Goal: Navigation & Orientation: Understand site structure

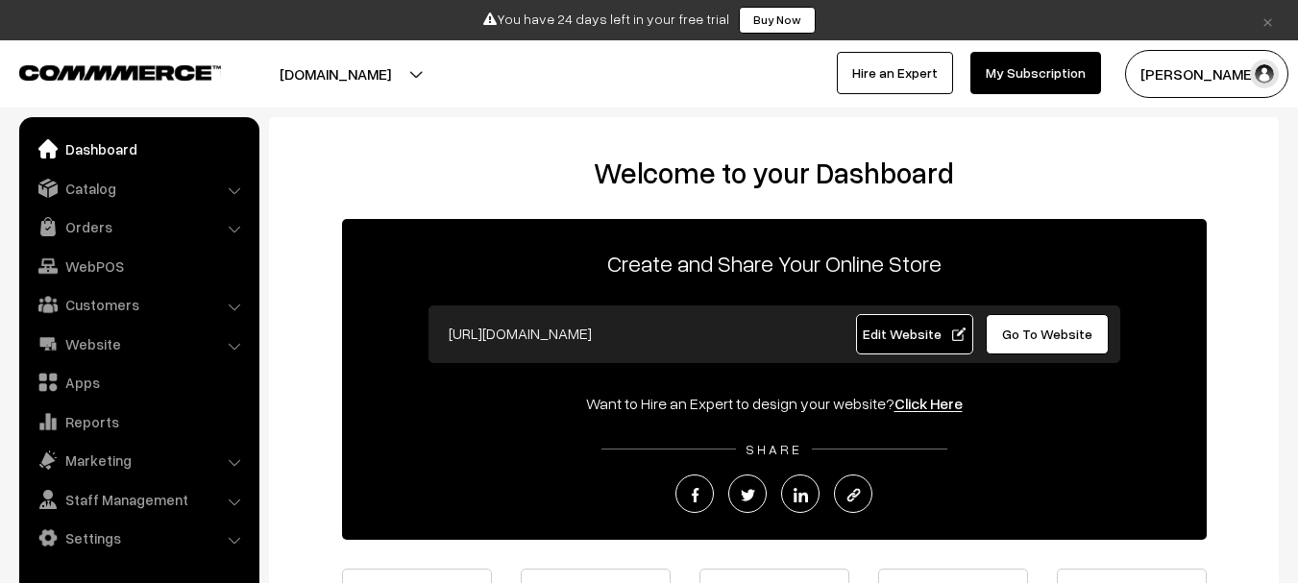
click at [458, 84] on button "[DOMAIN_NAME]" at bounding box center [335, 74] width 246 height 48
click at [102, 190] on link "Catalog" at bounding box center [138, 188] width 229 height 35
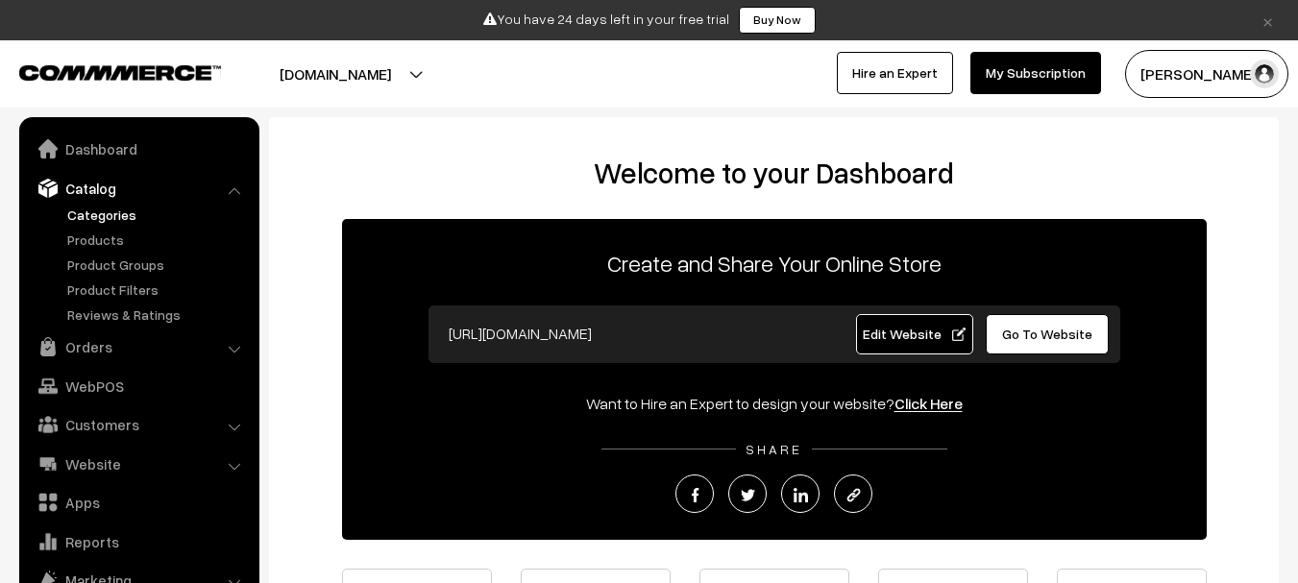
click at [121, 219] on link "Categories" at bounding box center [157, 215] width 190 height 20
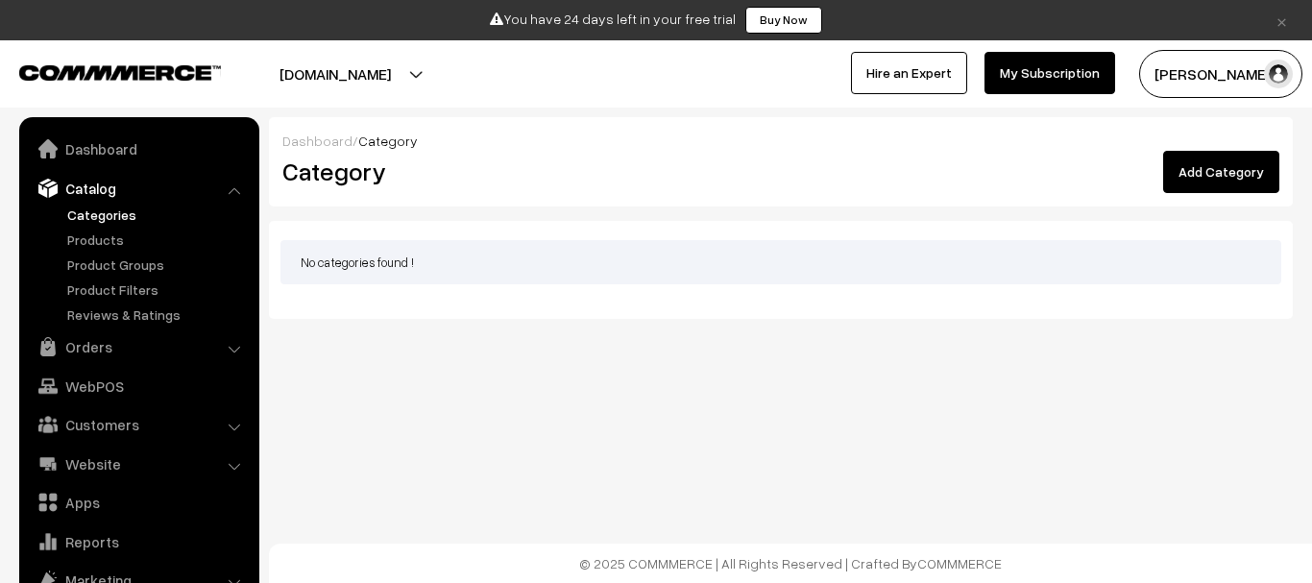
scroll to position [54, 0]
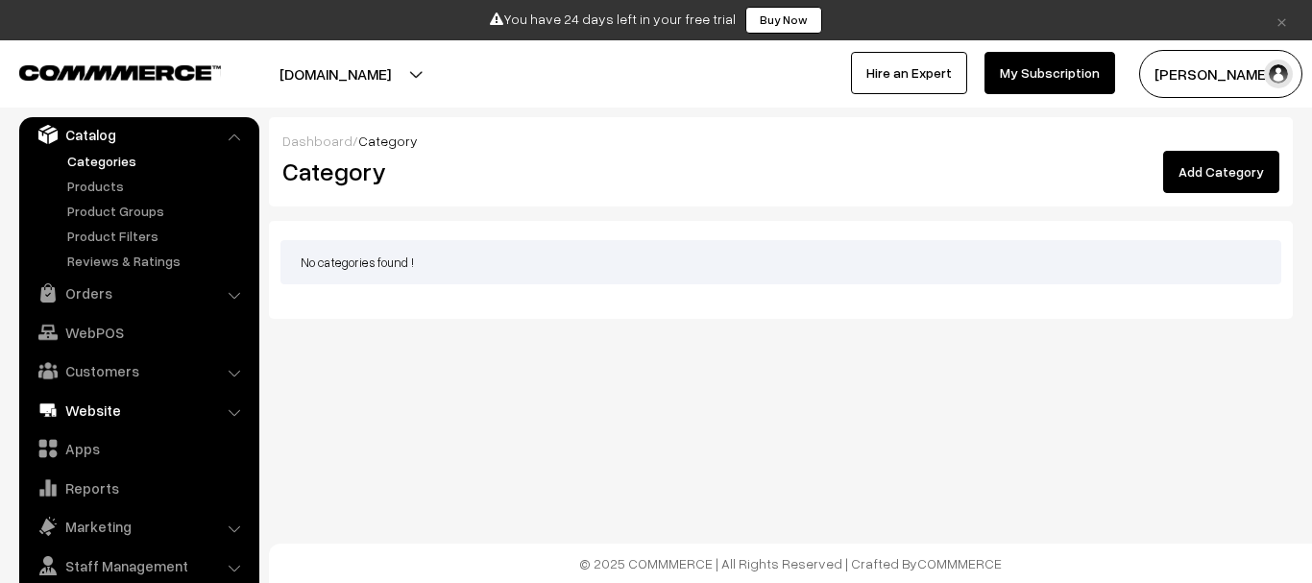
click at [151, 411] on link "Website" at bounding box center [138, 410] width 229 height 35
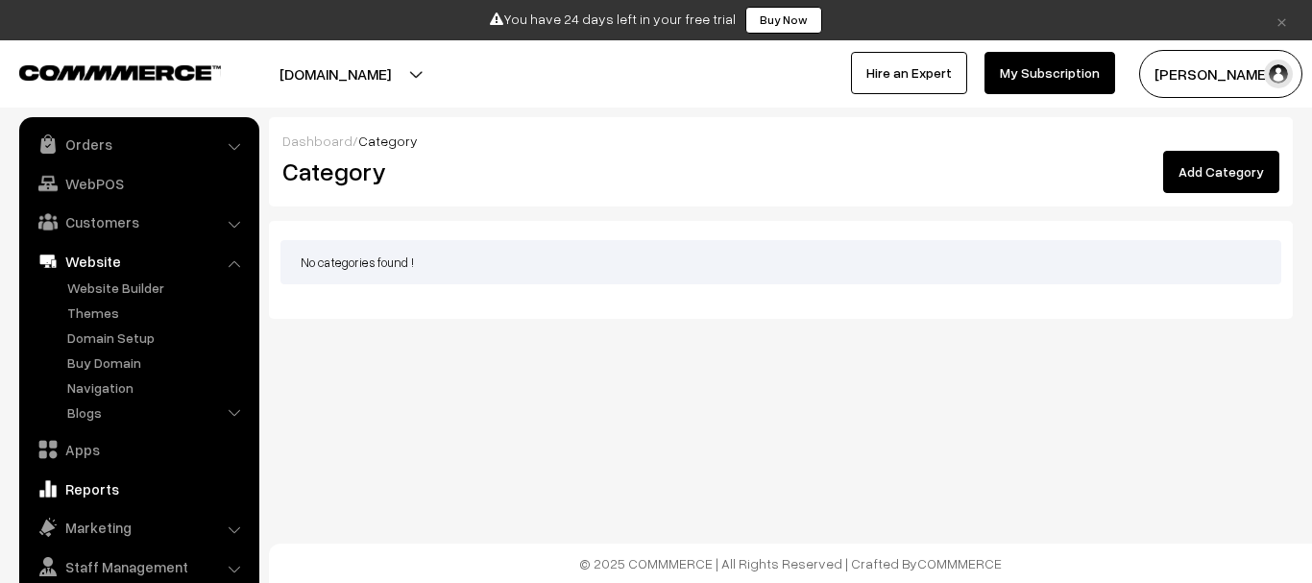
scroll to position [110, 0]
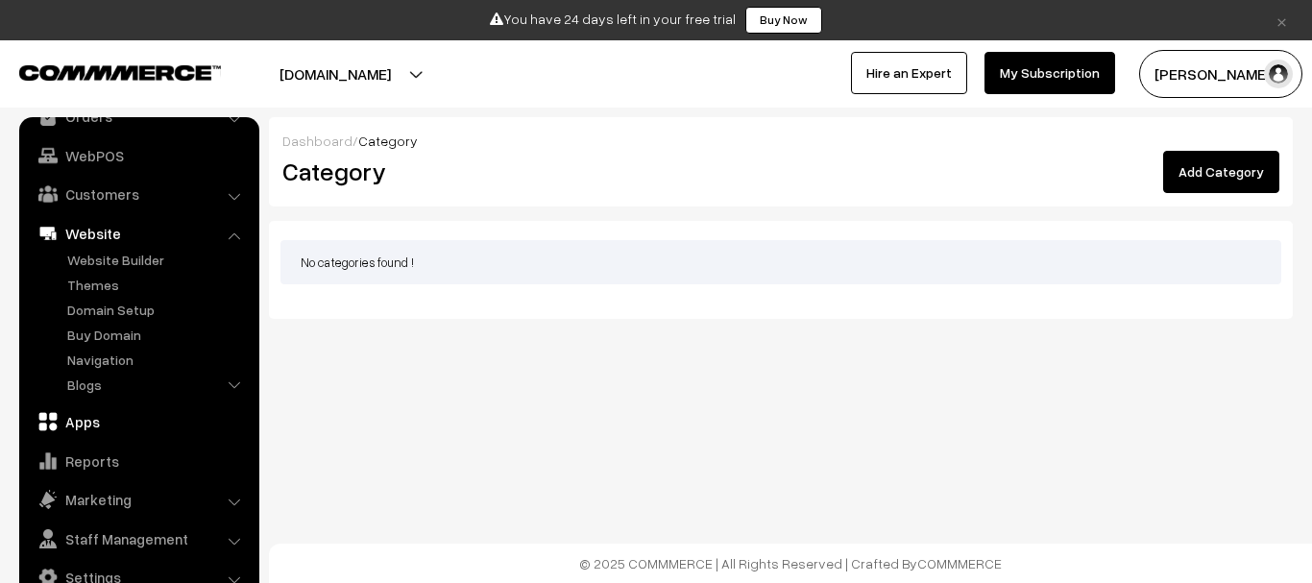
click at [143, 425] on link "Apps" at bounding box center [138, 421] width 229 height 35
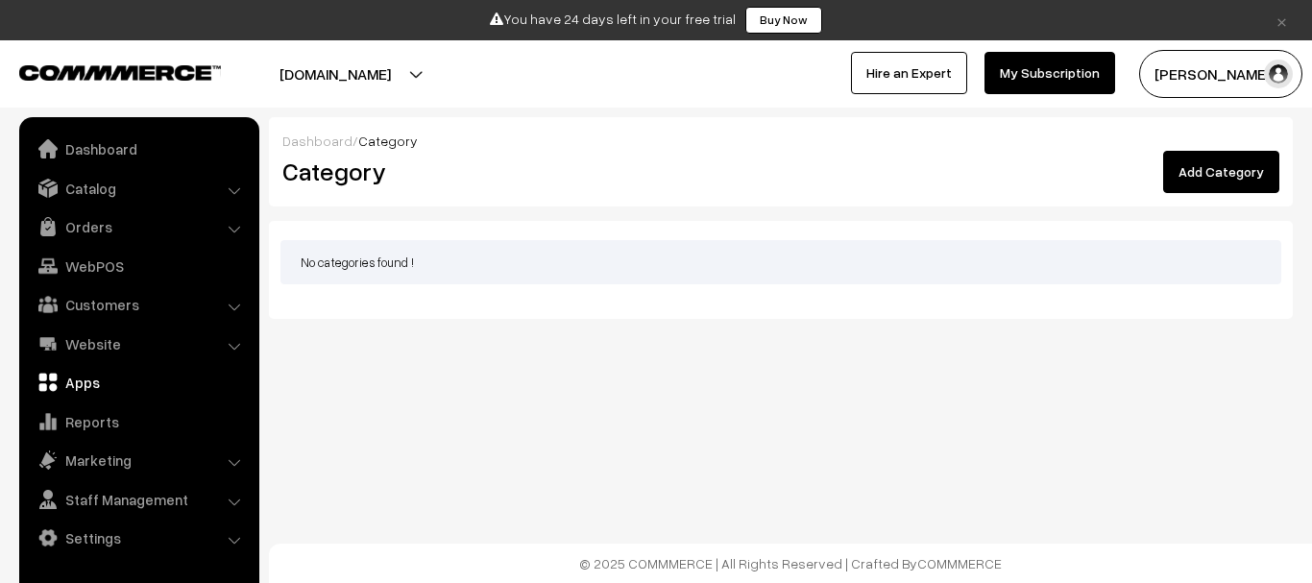
scroll to position [0, 0]
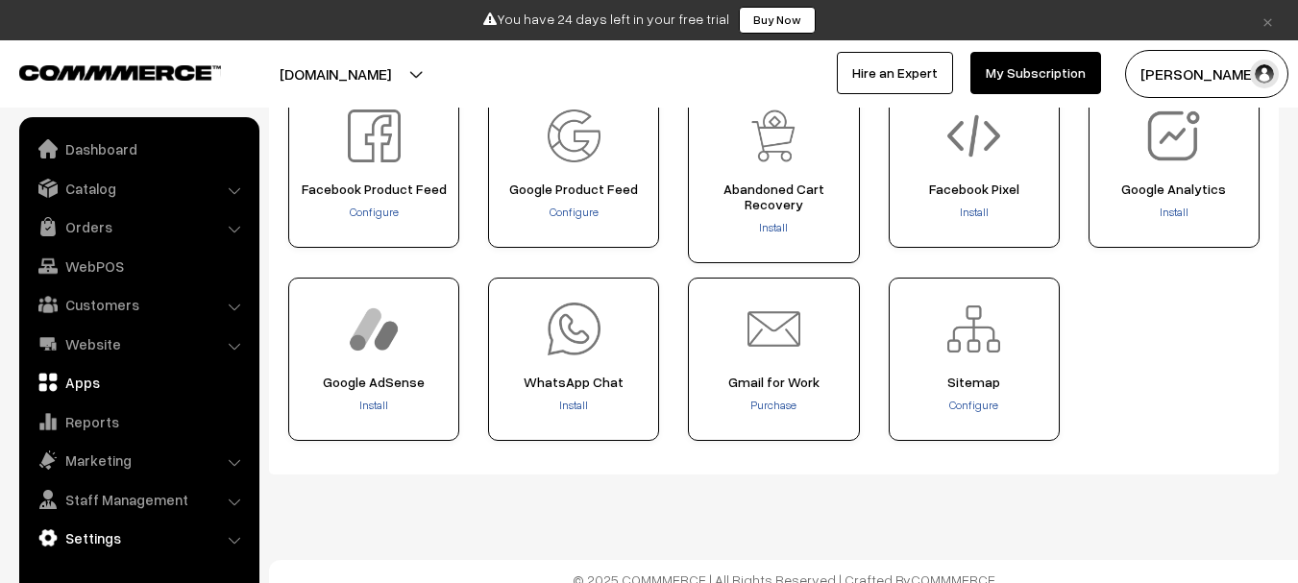
scroll to position [969, 0]
click at [597, 348] on div "WhatsApp Chat Install" at bounding box center [573, 358] width 171 height 163
click at [243, 464] on link "Marketing" at bounding box center [138, 460] width 229 height 35
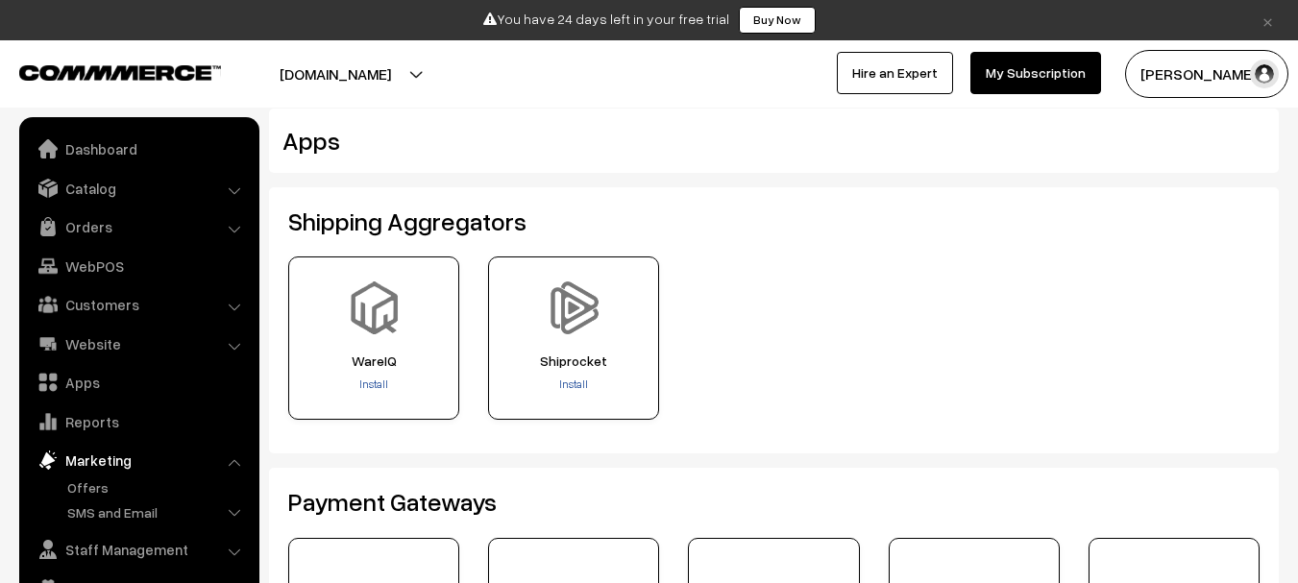
scroll to position [0, 0]
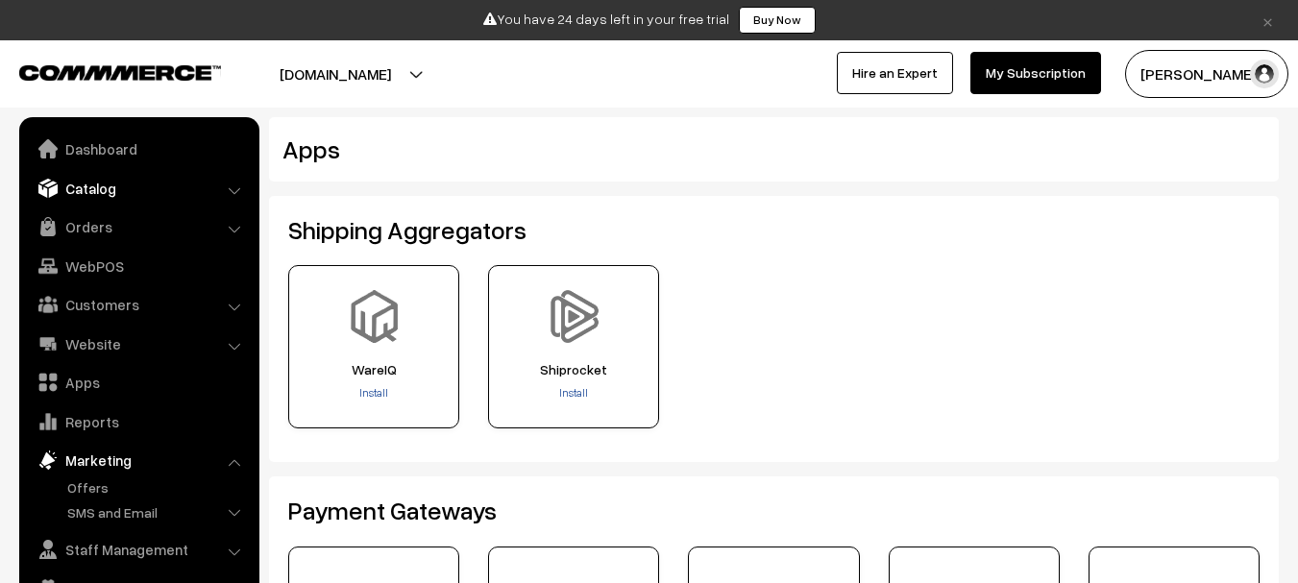
click at [107, 188] on link "Catalog" at bounding box center [138, 188] width 229 height 35
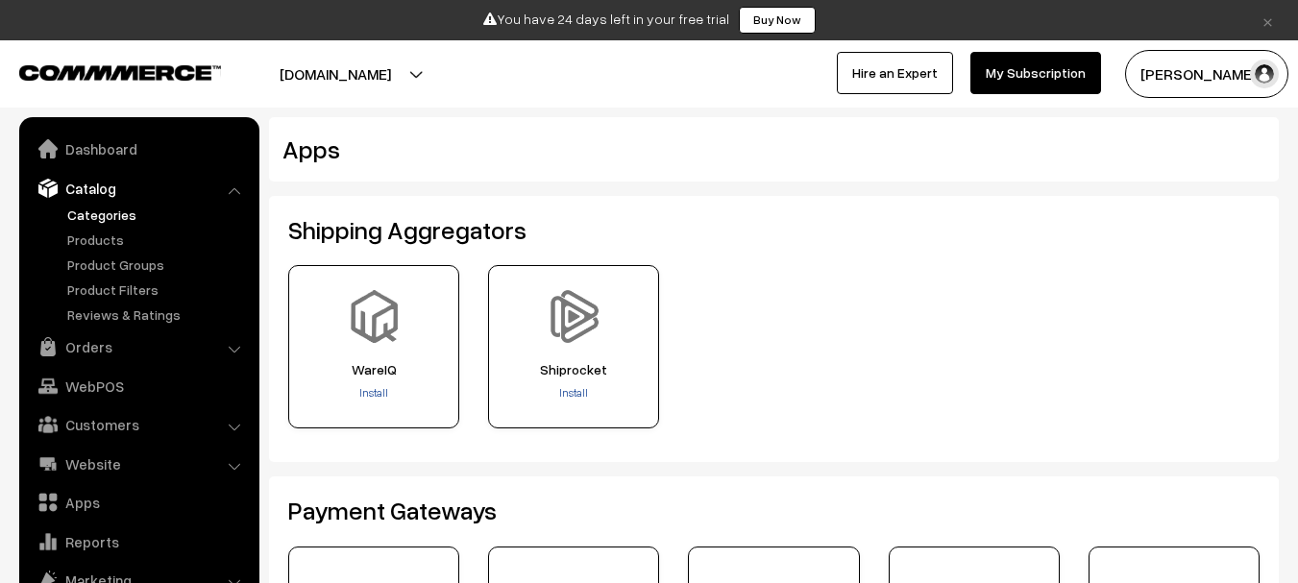
click at [135, 224] on link "Categories" at bounding box center [157, 215] width 190 height 20
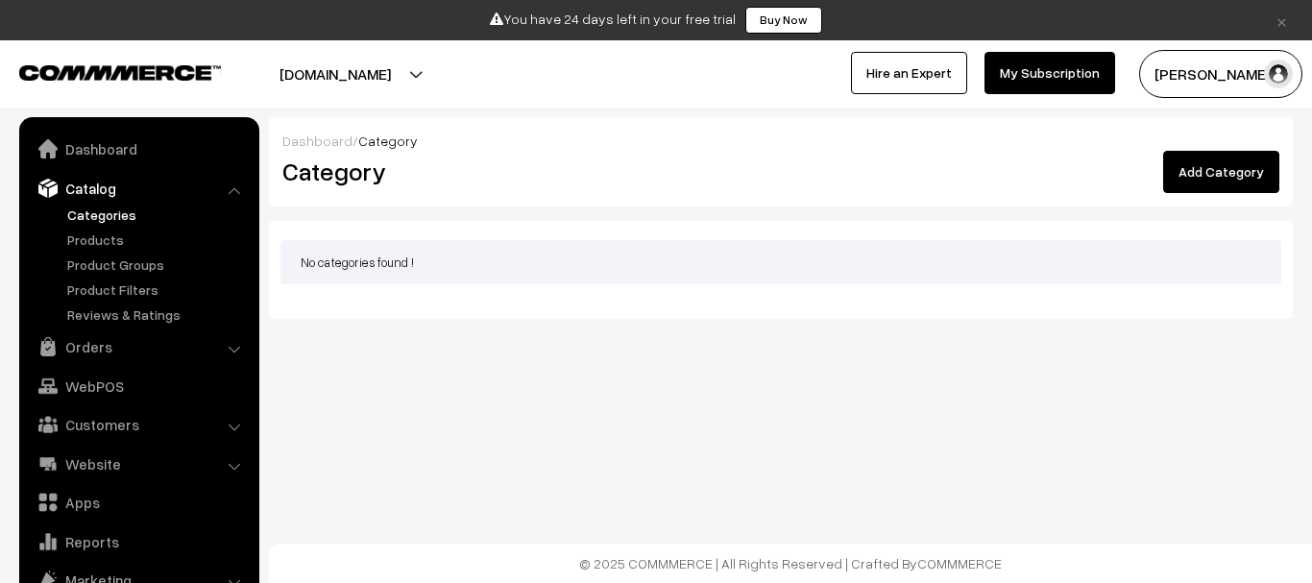
scroll to position [54, 0]
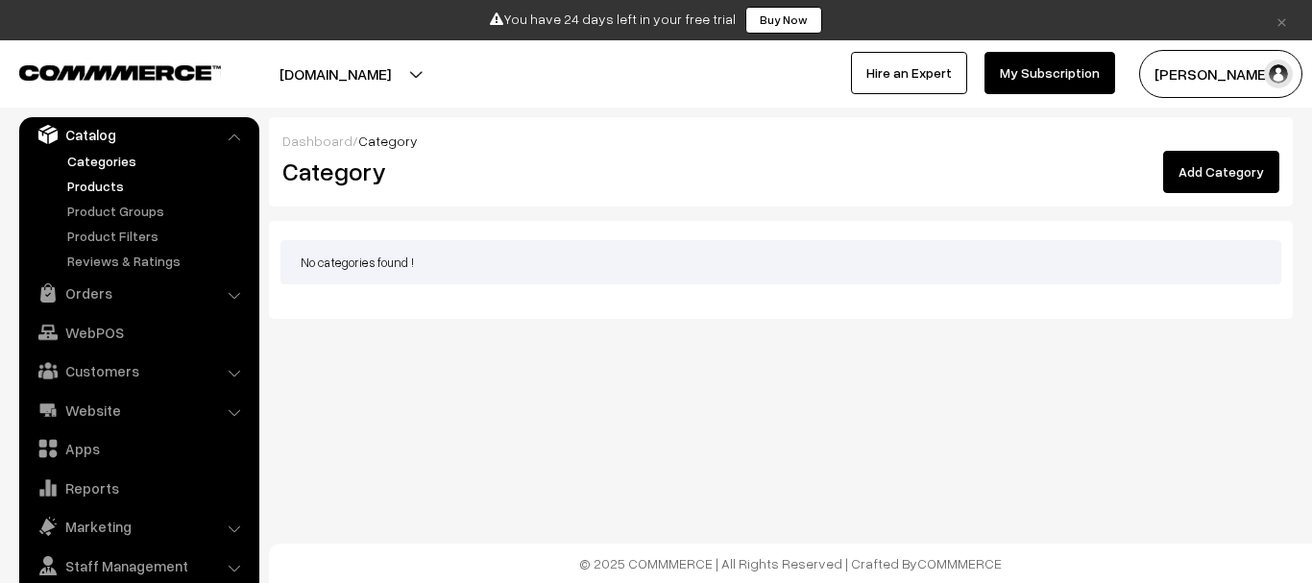
click at [112, 195] on link "Products" at bounding box center [157, 186] width 190 height 20
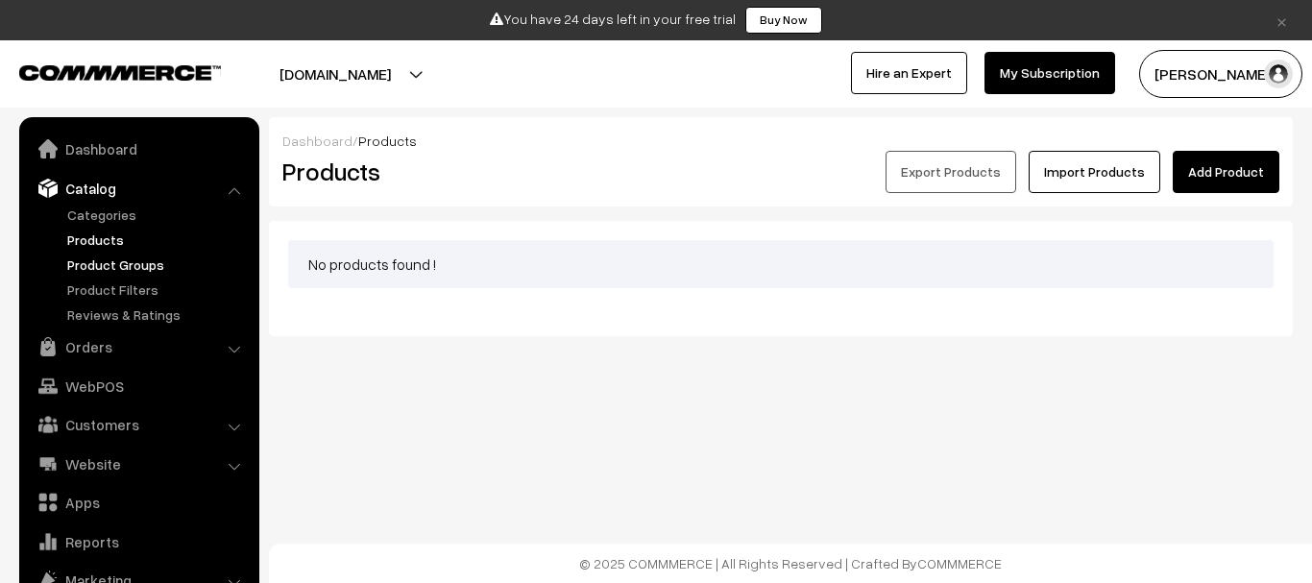
scroll to position [54, 0]
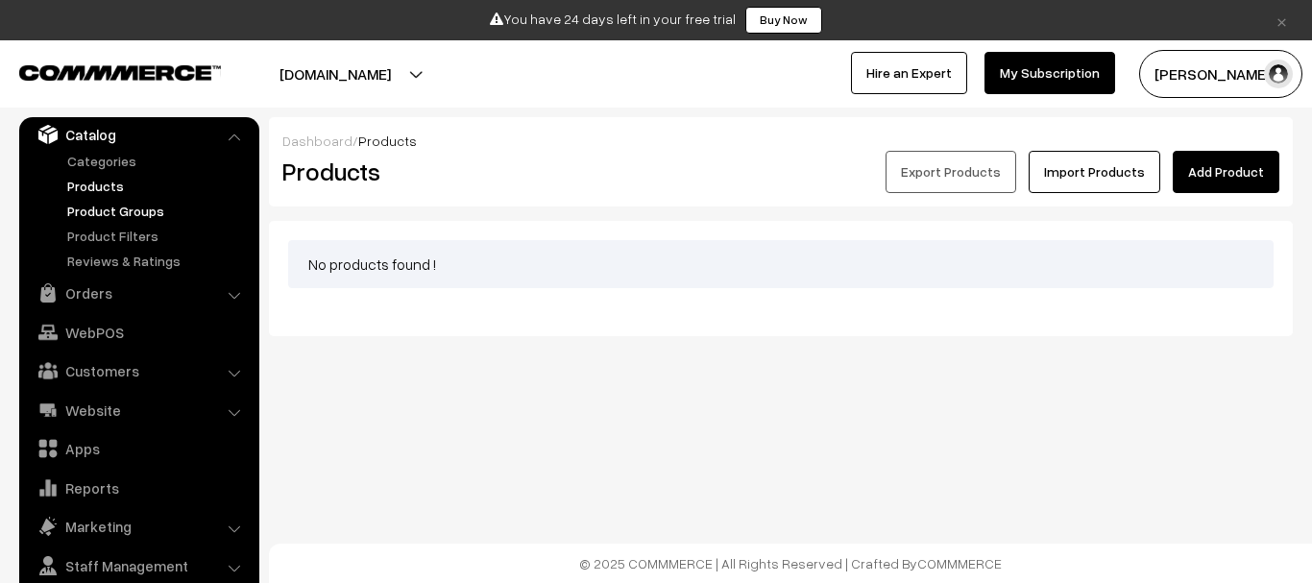
click at [109, 216] on link "Product Groups" at bounding box center [157, 211] width 190 height 20
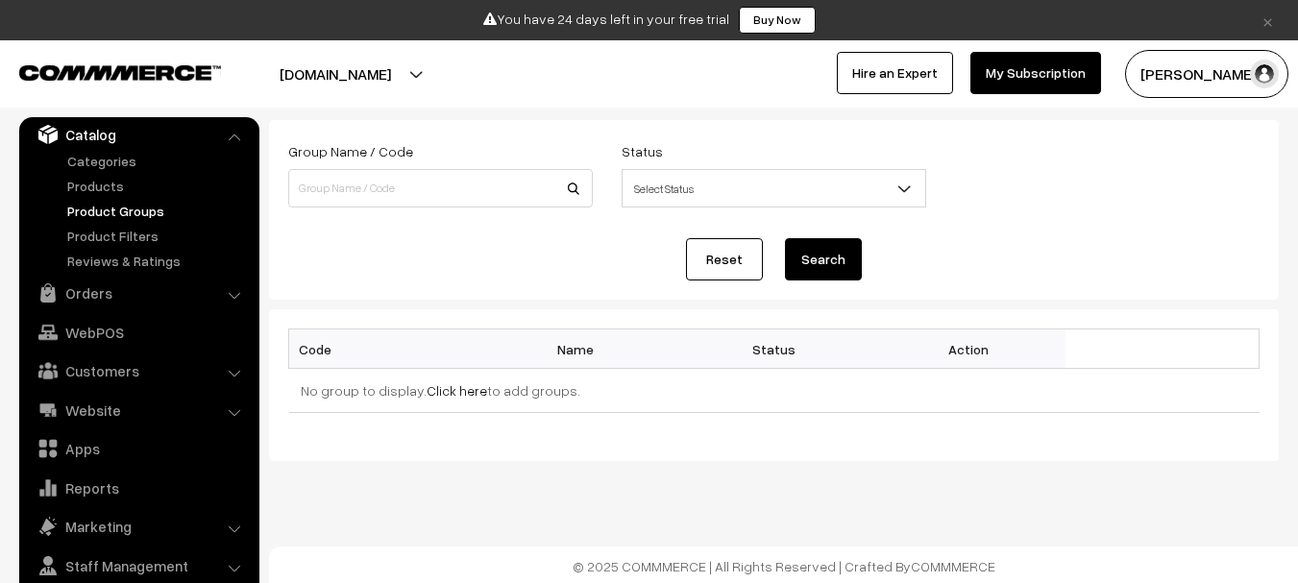
scroll to position [104, 0]
click at [124, 264] on link "Reviews & Ratings" at bounding box center [157, 261] width 190 height 20
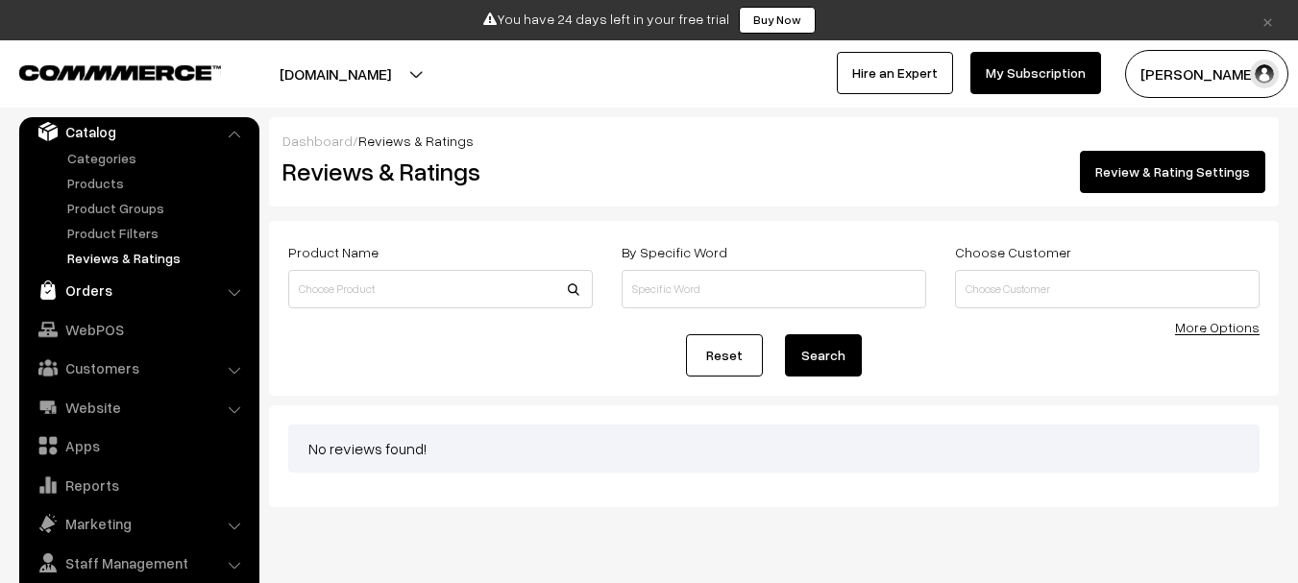
scroll to position [81, 0]
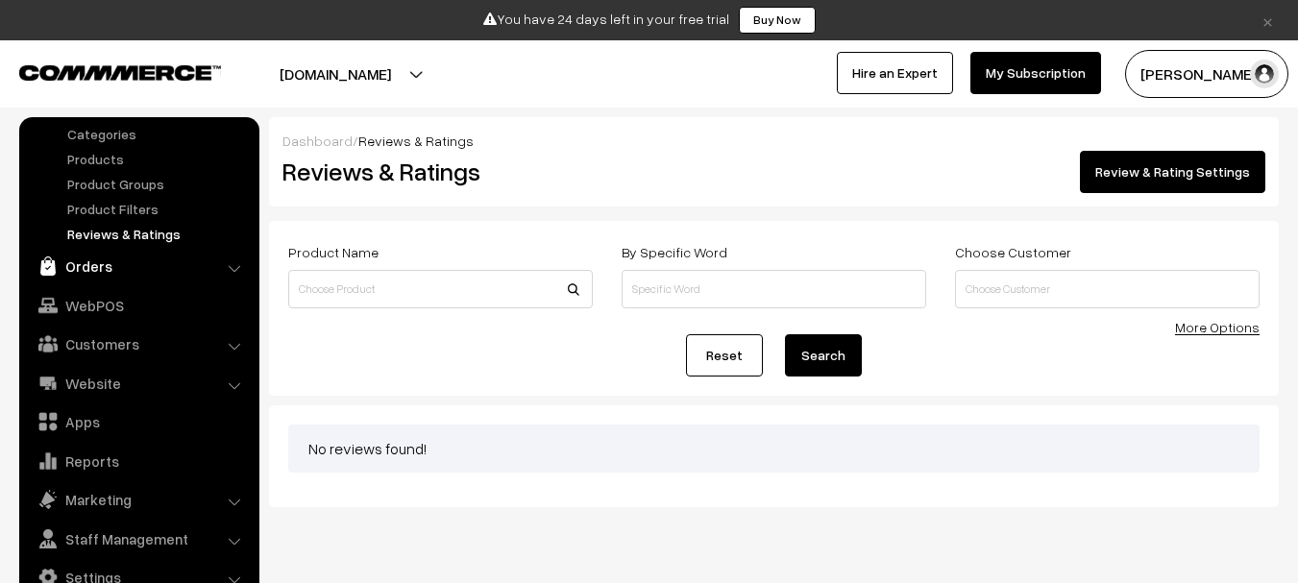
click at [120, 280] on link "Orders" at bounding box center [138, 266] width 229 height 35
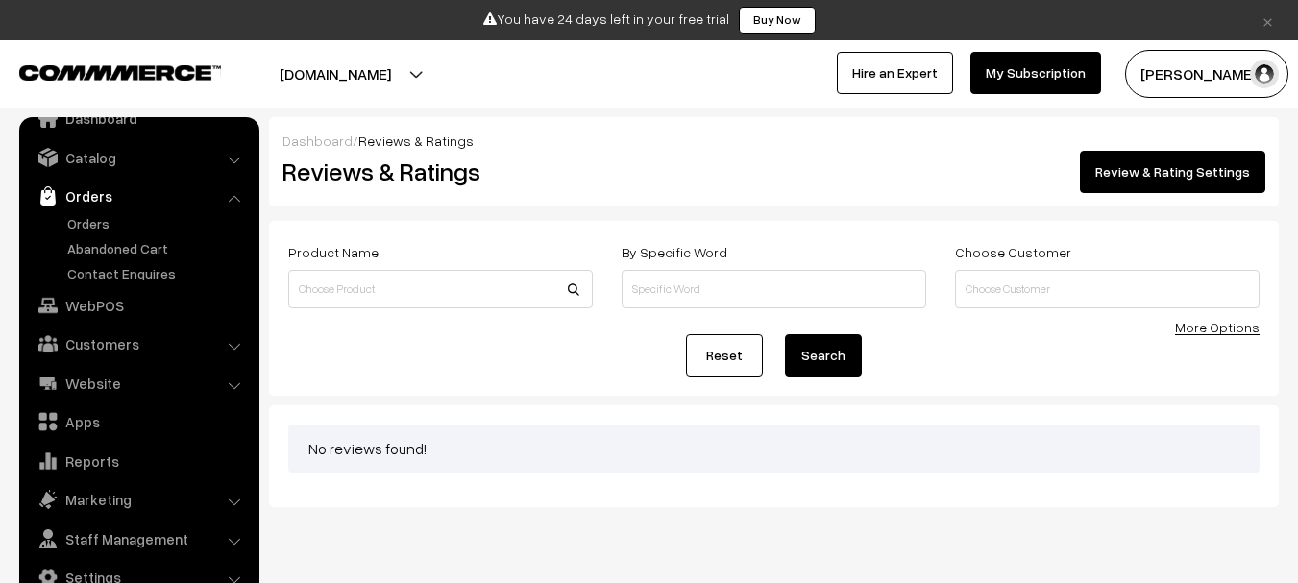
scroll to position [31, 0]
click at [123, 251] on link "Abandoned Cart" at bounding box center [157, 248] width 190 height 20
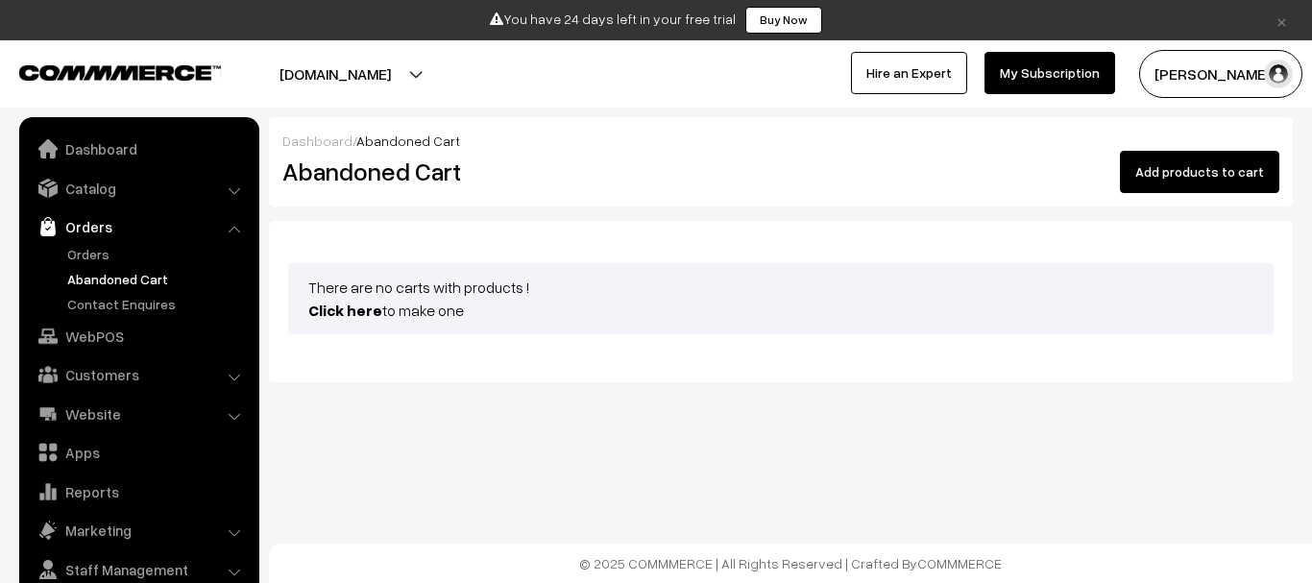
scroll to position [31, 0]
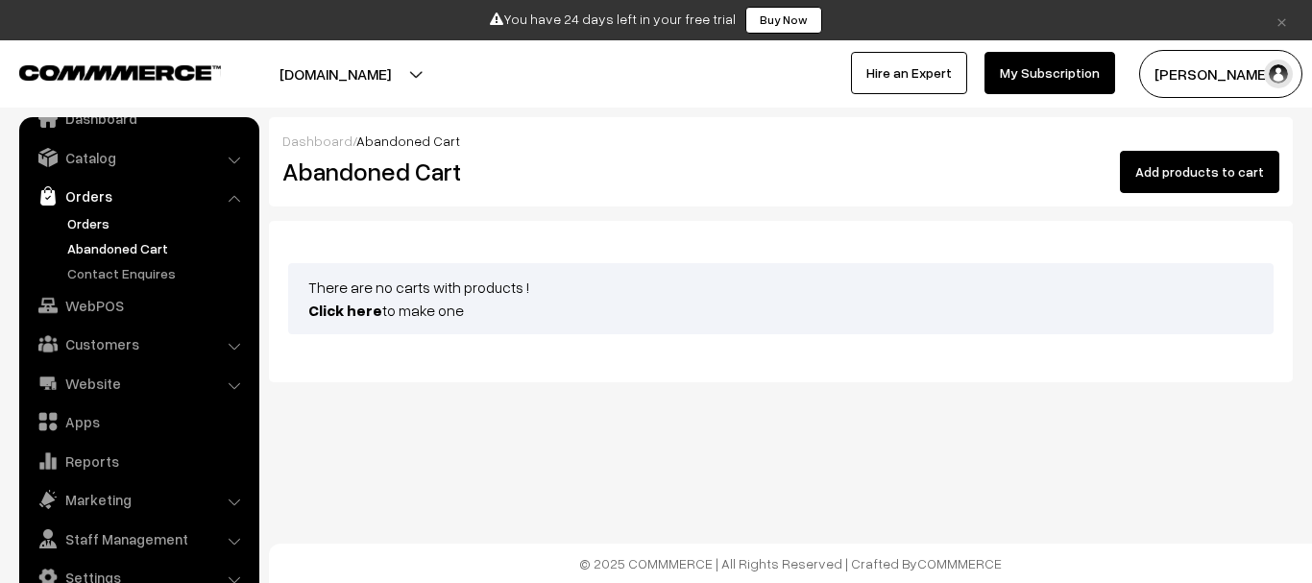
click at [114, 218] on link "Orders" at bounding box center [157, 223] width 190 height 20
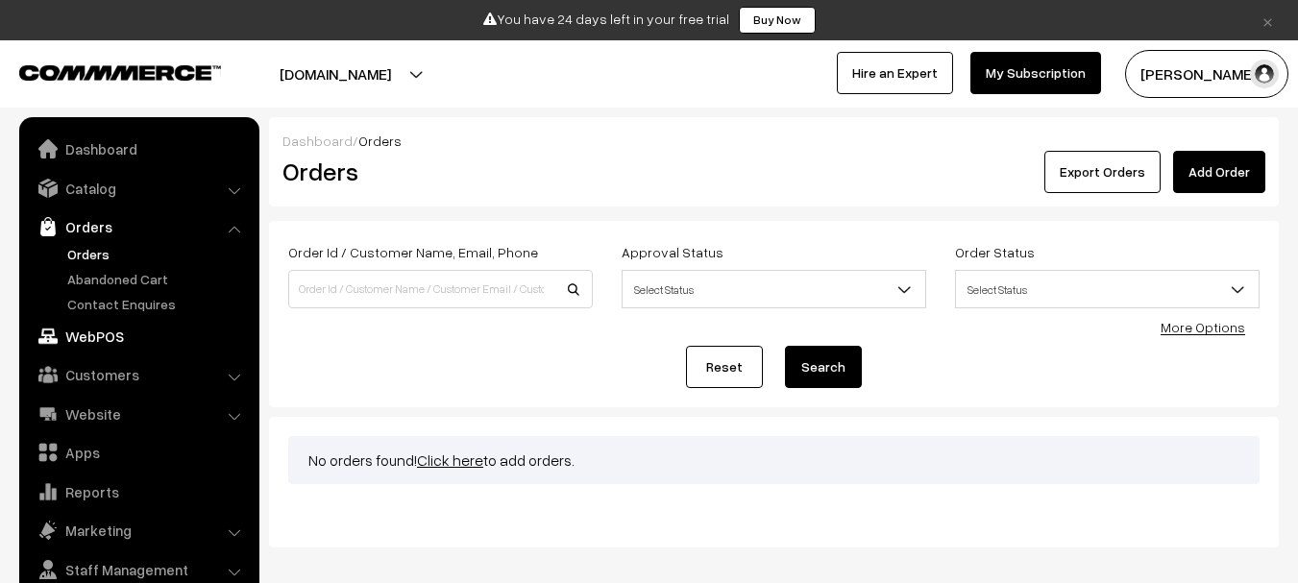
scroll to position [31, 0]
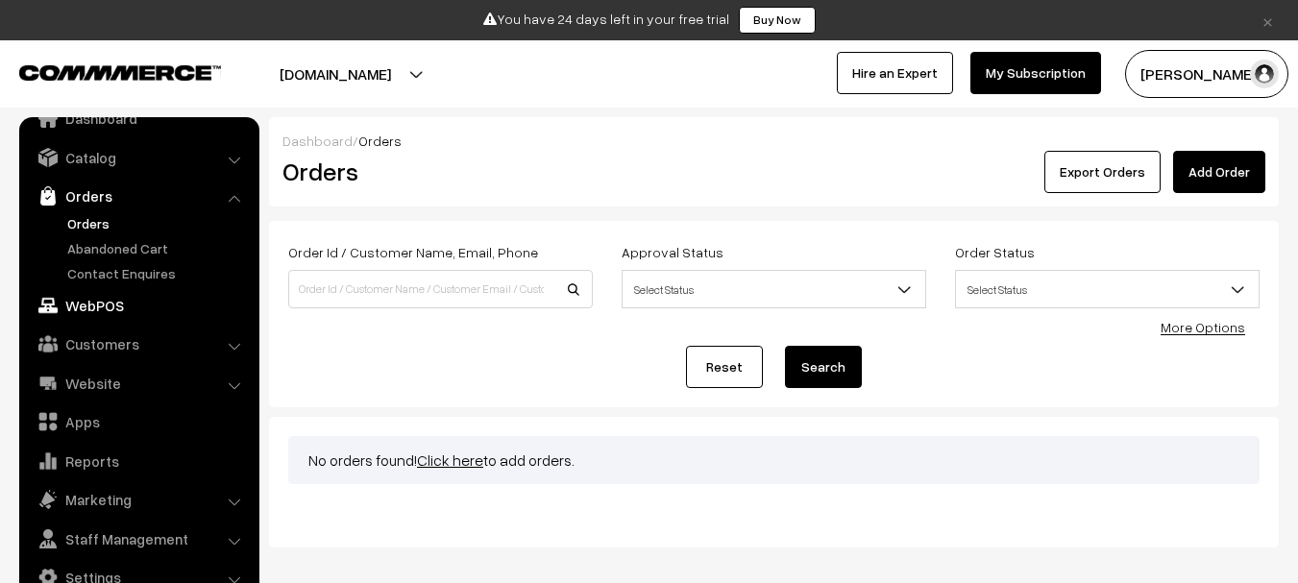
click at [111, 315] on link "WebPOS" at bounding box center [138, 305] width 229 height 35
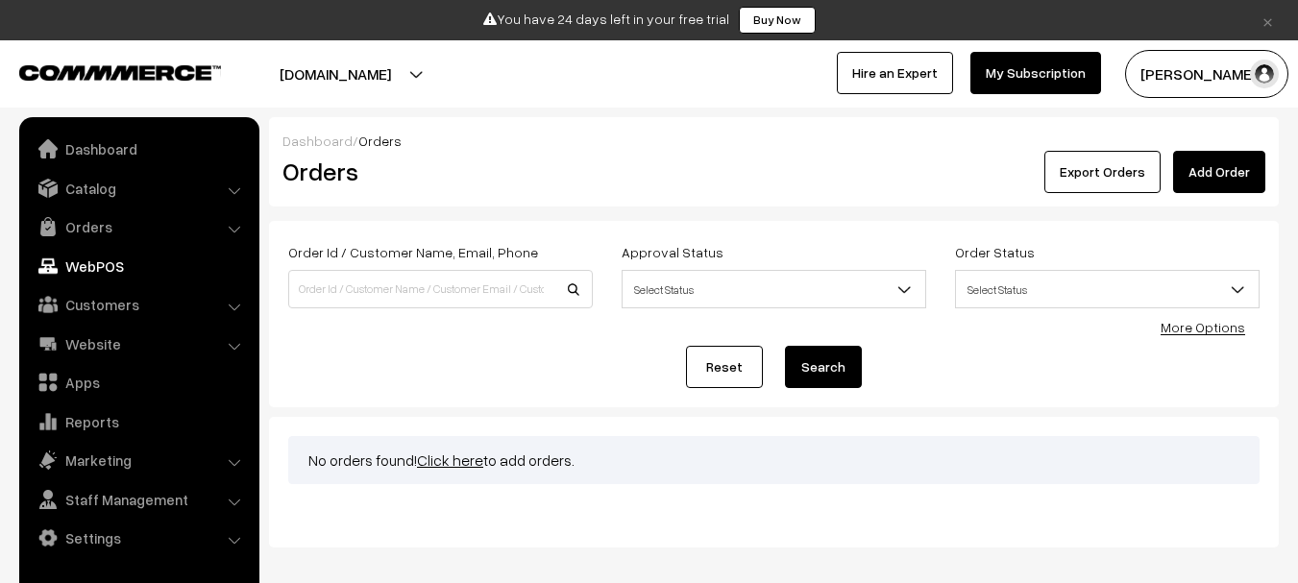
scroll to position [0, 0]
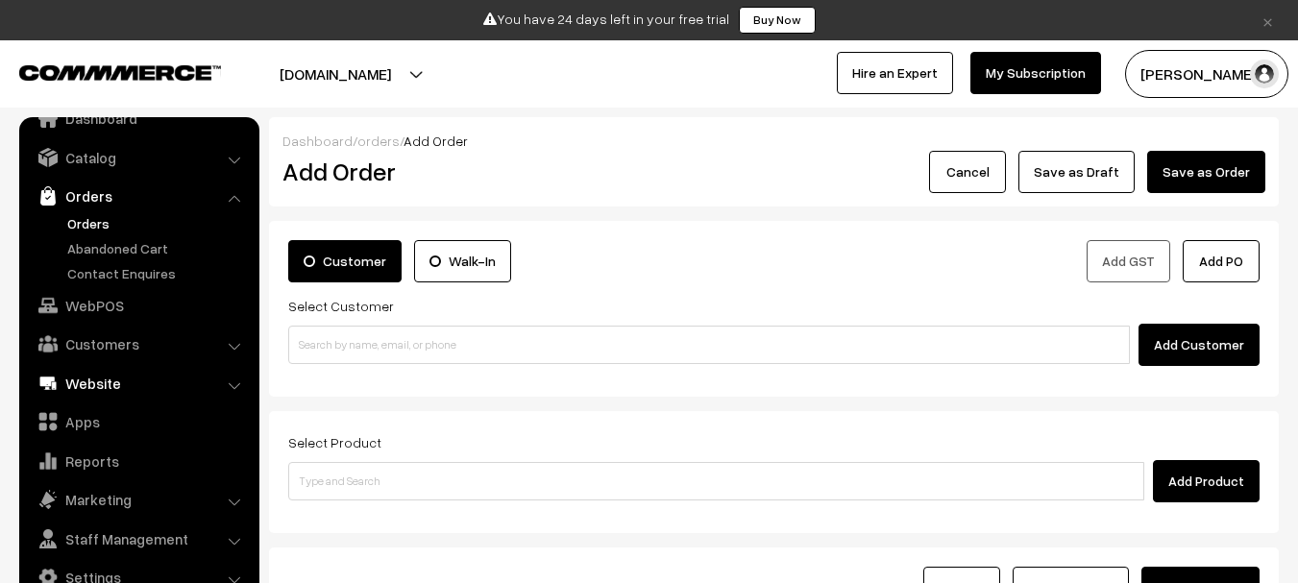
click at [177, 381] on link "Website" at bounding box center [138, 383] width 229 height 35
